Goal: Share content: Share content

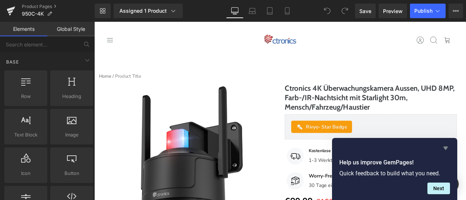
click at [448, 147] on icon "Hide survey" at bounding box center [445, 148] width 9 height 9
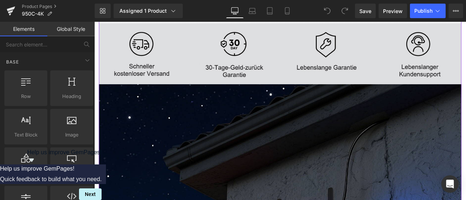
scroll to position [364, 0]
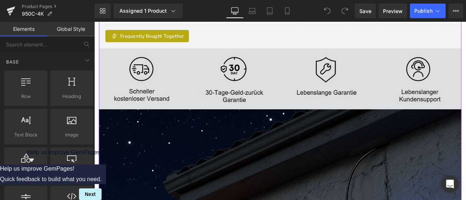
click at [183, 100] on img at bounding box center [314, 90] width 429 height 72
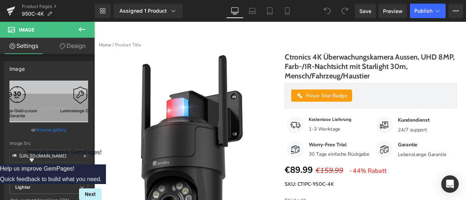
scroll to position [0, 0]
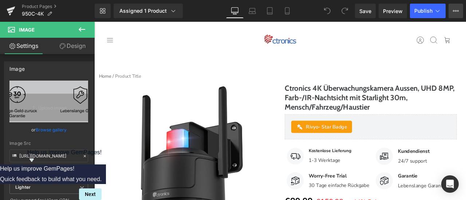
click at [456, 12] on icon at bounding box center [456, 11] width 6 height 6
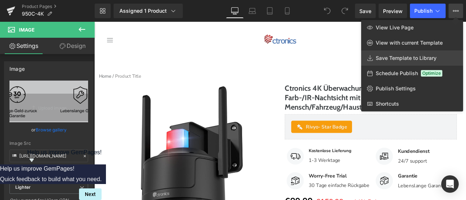
click at [394, 57] on span "Save Template to Library" at bounding box center [405, 58] width 61 height 7
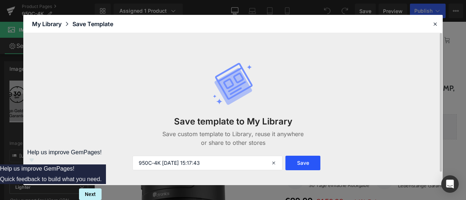
click at [312, 164] on button "Save" at bounding box center [302, 163] width 35 height 15
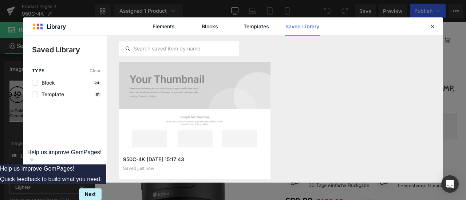
click at [64, 170] on span "Share Library" at bounding box center [65, 172] width 32 height 7
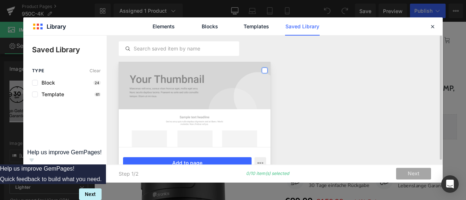
click at [266, 70] on label at bounding box center [265, 71] width 6 height 6
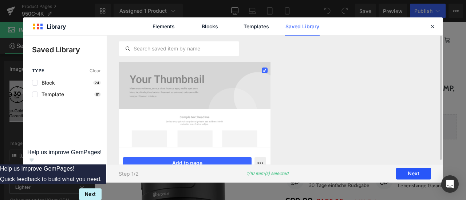
click at [413, 174] on button "Next" at bounding box center [413, 174] width 35 height 12
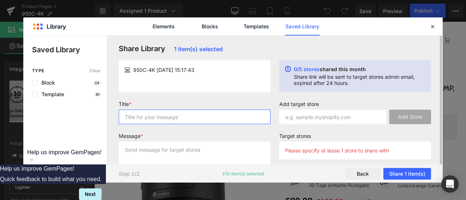
click at [202, 117] on input "text" at bounding box center [195, 117] width 152 height 15
type input "11"
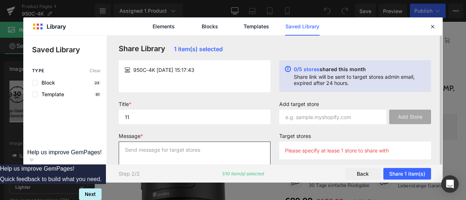
click at [194, 153] on textarea at bounding box center [195, 156] width 152 height 29
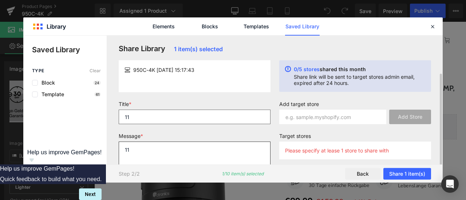
scroll to position [20, 0]
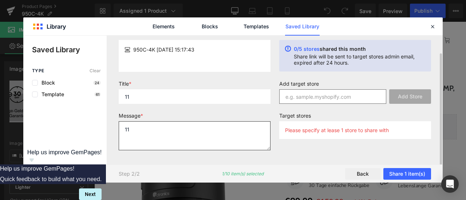
type textarea "11"
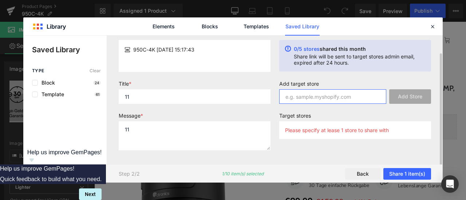
click at [315, 97] on input "text" at bounding box center [332, 97] width 107 height 15
click at [353, 96] on input "text" at bounding box center [332, 97] width 107 height 15
paste input "[DOMAIN_NAME]"
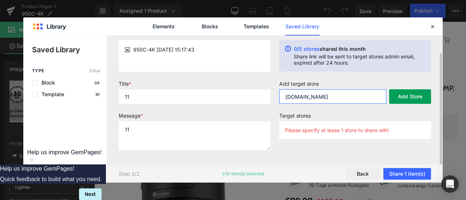
type input "[DOMAIN_NAME]"
click at [403, 98] on button "Add Store" at bounding box center [410, 97] width 42 height 15
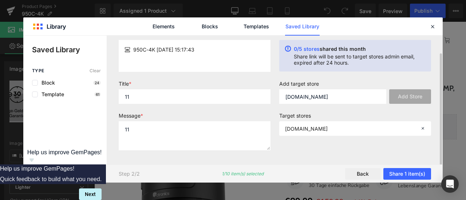
click at [370, 150] on div "Add target store [DOMAIN_NAME] Add Store Target stores [DOMAIN_NAME]" at bounding box center [355, 119] width 160 height 76
click at [412, 173] on button "Share 1 item(s)" at bounding box center [407, 174] width 48 height 12
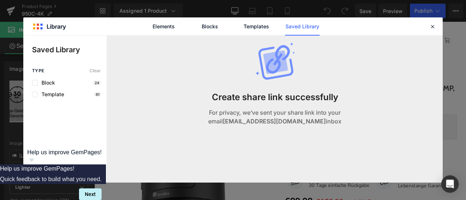
scroll to position [0, 0]
click at [434, 27] on icon at bounding box center [432, 26] width 7 height 7
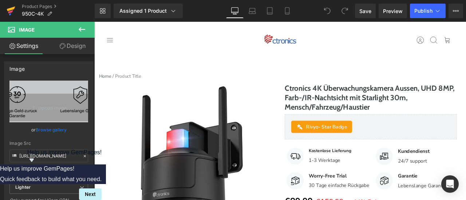
click at [10, 12] on icon at bounding box center [10, 11] width 5 height 3
